Goal: Book appointment/travel/reservation

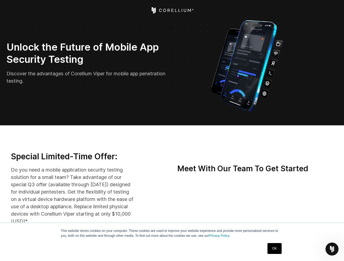
click at [332, 249] on icon "Open Intercom Messenger" at bounding box center [331, 249] width 9 height 9
